Goal: Information Seeking & Learning: Check status

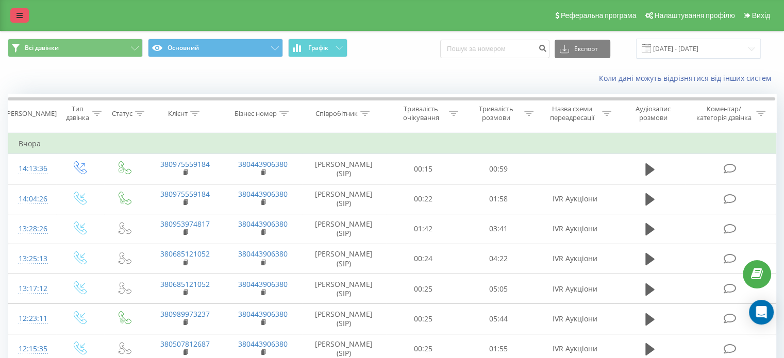
drag, startPoint x: 32, startPoint y: 14, endPoint x: 20, endPoint y: 14, distance: 12.4
click at [23, 14] on div "Реферальна програма Налаштування профілю Вихід" at bounding box center [392, 15] width 784 height 31
click at [19, 14] on icon at bounding box center [19, 15] width 6 height 7
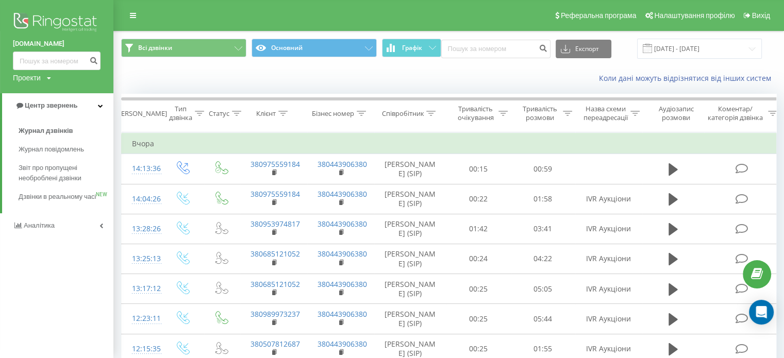
click at [241, 85] on div "Коли дані можуть відрізнятися вiд інших систем" at bounding box center [448, 78] width 669 height 25
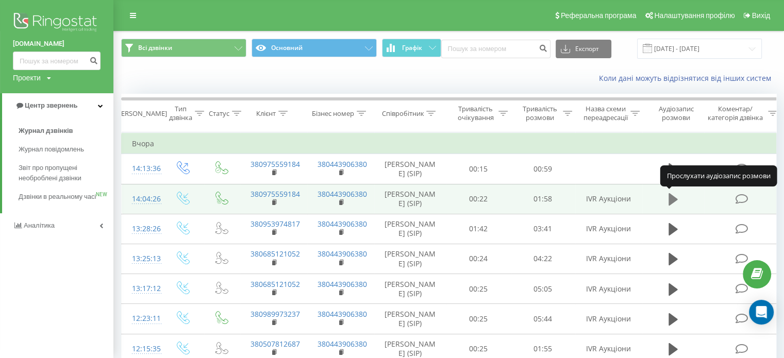
click at [676, 195] on icon at bounding box center [672, 199] width 9 height 14
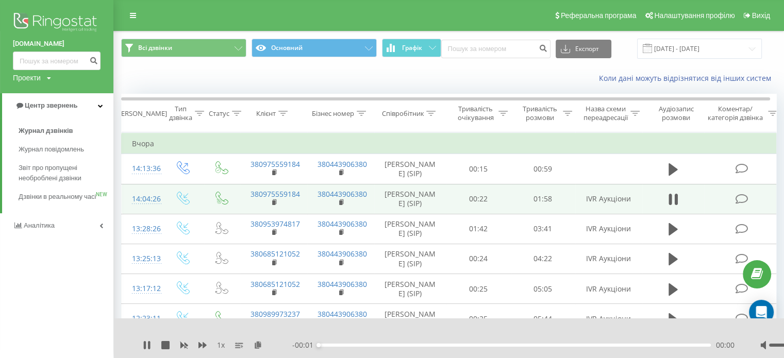
click at [366, 345] on div "00:00" at bounding box center [514, 345] width 392 height 3
click at [415, 346] on div "00:00" at bounding box center [514, 345] width 392 height 3
click at [499, 349] on div "- 01:26 00:31 00:31" at bounding box center [513, 345] width 442 height 10
click at [517, 346] on div "00:32" at bounding box center [514, 345] width 392 height 3
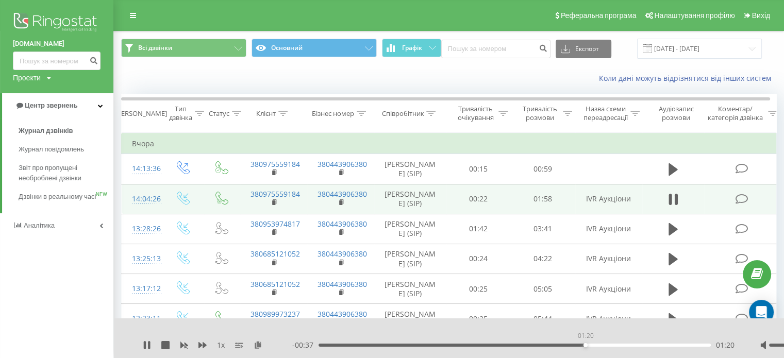
click at [585, 345] on div "01:20" at bounding box center [514, 345] width 392 height 3
click at [644, 346] on div "01:24" at bounding box center [514, 345] width 392 height 3
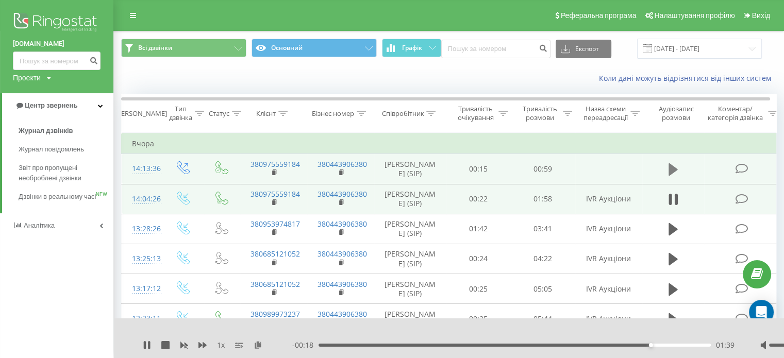
click at [677, 171] on icon at bounding box center [672, 169] width 9 height 14
click at [399, 345] on div "00:12" at bounding box center [514, 345] width 392 height 3
click at [464, 346] on div "00:22" at bounding box center [514, 345] width 392 height 3
click at [669, 175] on icon at bounding box center [672, 169] width 9 height 14
click at [501, 83] on div "Коли дані можуть відрізнятися вiд інших систем" at bounding box center [448, 78] width 669 height 25
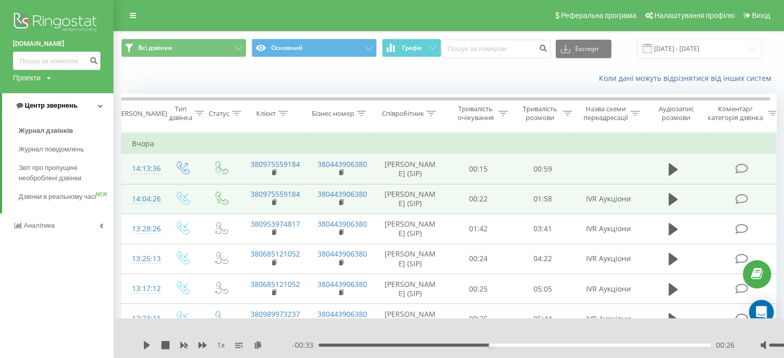
click at [75, 109] on span "Центр звернень" at bounding box center [51, 106] width 53 height 8
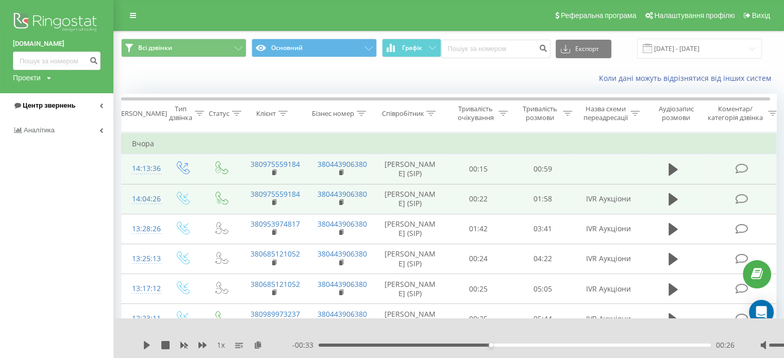
click at [75, 109] on link "Центр звернень" at bounding box center [56, 105] width 113 height 25
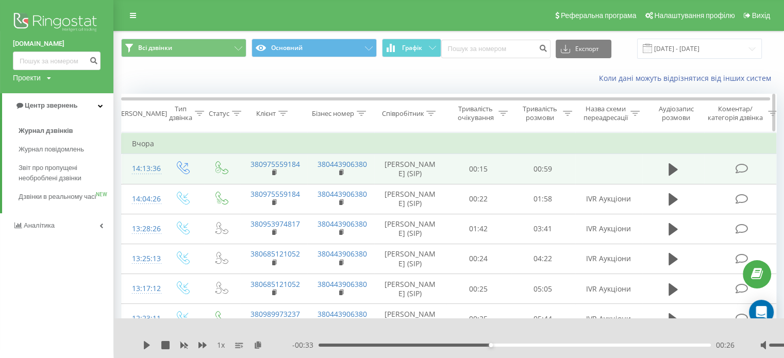
click at [147, 117] on div "Дата дзвінка" at bounding box center [141, 113] width 52 height 9
click at [152, 142] on td "Вчора" at bounding box center [452, 143] width 660 height 21
click at [64, 145] on span "Журнал повідомлень" at bounding box center [54, 149] width 71 height 10
click at [75, 171] on span "Звіт про пропущені необроблені дзвінки" at bounding box center [64, 173] width 90 height 21
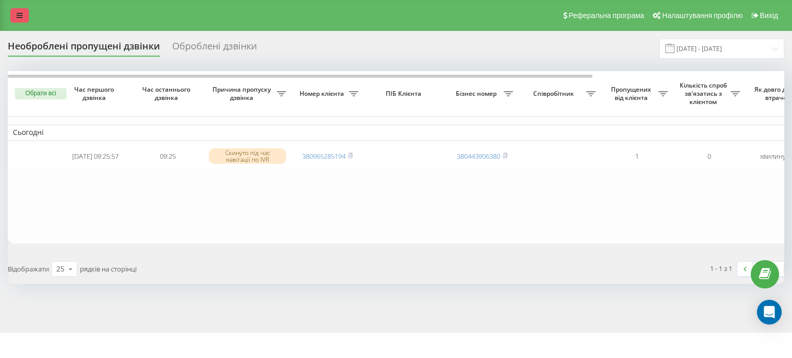
click at [19, 18] on icon at bounding box center [19, 15] width 6 height 7
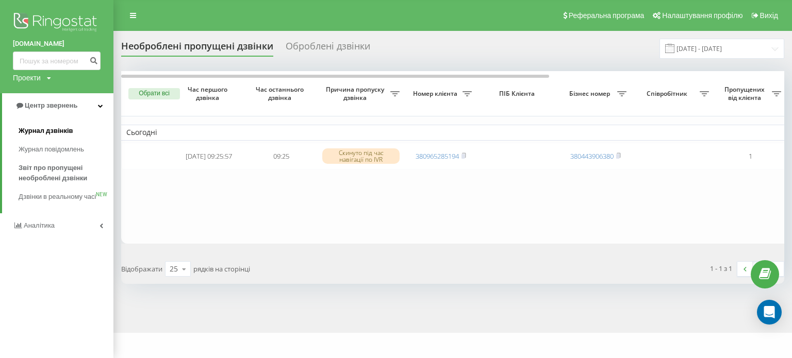
click at [88, 134] on link "Журнал дзвінків" at bounding box center [66, 131] width 95 height 19
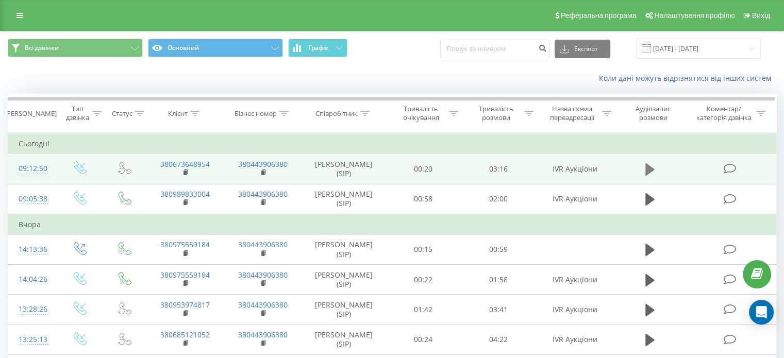
click at [647, 166] on icon at bounding box center [649, 169] width 9 height 12
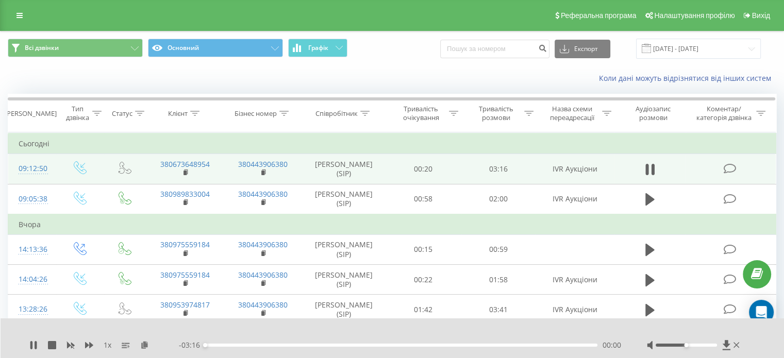
click at [272, 348] on div "- 03:16 00:00 00:00" at bounding box center [400, 345] width 442 height 10
click at [400, 346] on div "00:00" at bounding box center [401, 345] width 392 height 3
click at [503, 351] on div "1 x - 01:35 01:41 01:41" at bounding box center [393, 338] width 784 height 40
click at [531, 323] on div "1 x - 01:25 01:51 01:51" at bounding box center [393, 338] width 784 height 40
click at [506, 350] on div "- 01:18 01:57 01:57" at bounding box center [400, 345] width 442 height 10
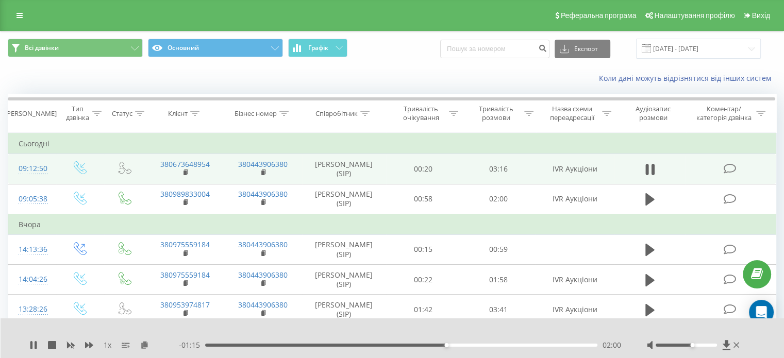
drag, startPoint x: 684, startPoint y: 344, endPoint x: 691, endPoint y: 347, distance: 7.2
click at [691, 347] on div "Accessibility label" at bounding box center [692, 345] width 4 height 4
click at [497, 335] on div at bounding box center [385, 331] width 570 height 11
click at [493, 346] on div "02:02" at bounding box center [401, 345] width 392 height 3
click at [620, 351] on div "1 x - 00:49 02:27 02:27" at bounding box center [393, 338] width 784 height 40
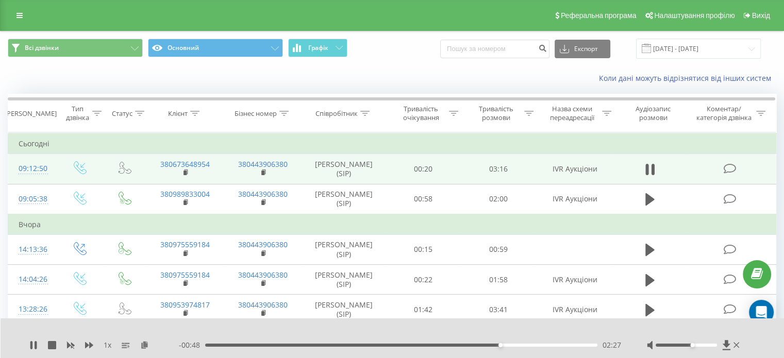
click at [546, 344] on div "02:27" at bounding box center [401, 345] width 392 height 3
click at [573, 344] on div "03:04" at bounding box center [401, 345] width 392 height 3
click at [30, 14] on div "Реферальна програма Налаштування профілю Вихід" at bounding box center [392, 15] width 784 height 31
click at [29, 14] on div "Реферальна програма Налаштування профілю Вихід" at bounding box center [392, 15] width 784 height 31
click at [25, 14] on link at bounding box center [19, 15] width 19 height 14
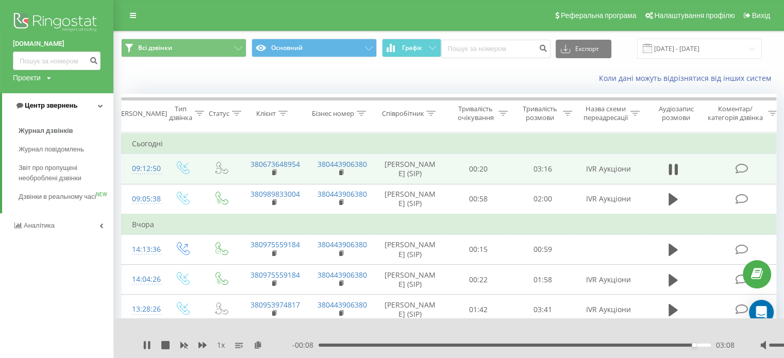
click at [66, 108] on span "Центр звернень" at bounding box center [51, 106] width 53 height 8
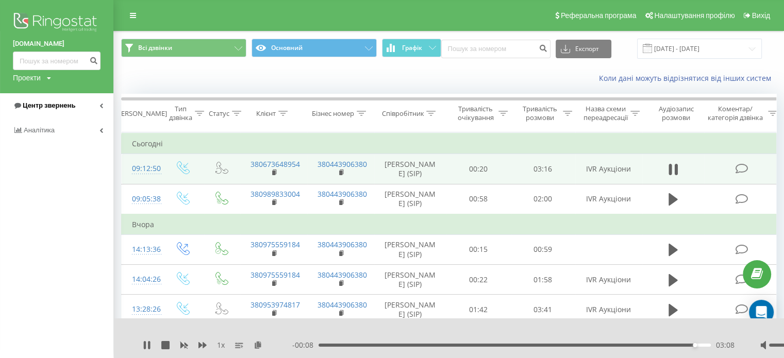
click at [68, 115] on link "Центр звернень" at bounding box center [56, 105] width 113 height 25
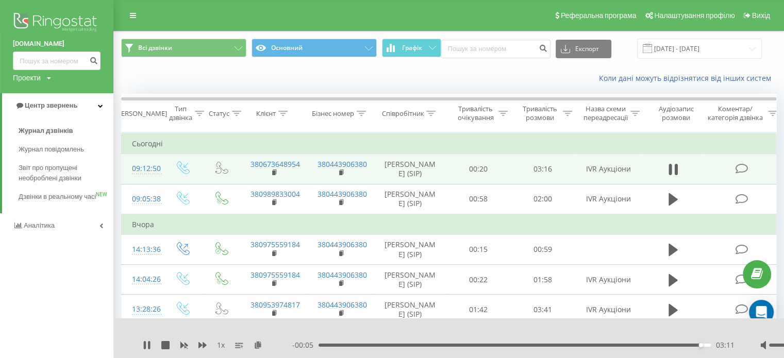
click at [64, 30] on img at bounding box center [57, 23] width 88 height 26
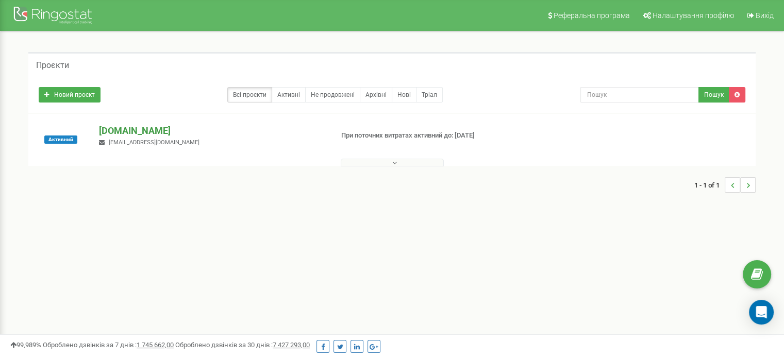
click at [135, 131] on p "[DOMAIN_NAME]" at bounding box center [211, 130] width 225 height 13
